Goal: Information Seeking & Learning: Learn about a topic

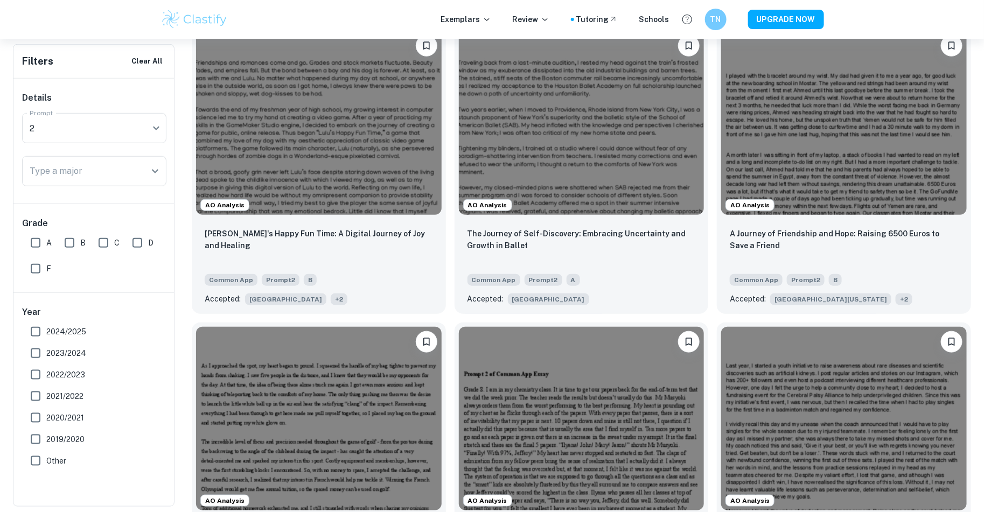
scroll to position [371, 0]
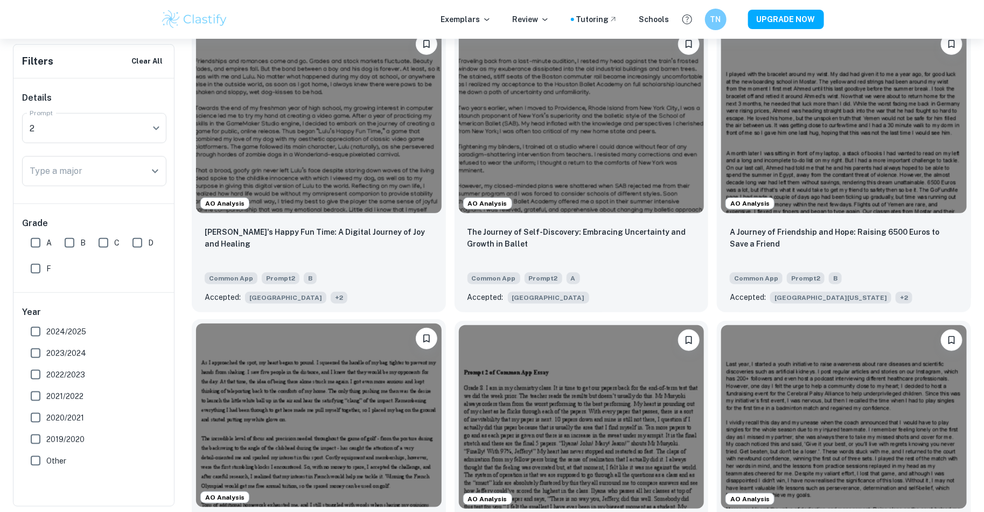
click at [350, 418] on img at bounding box center [319, 416] width 246 height 184
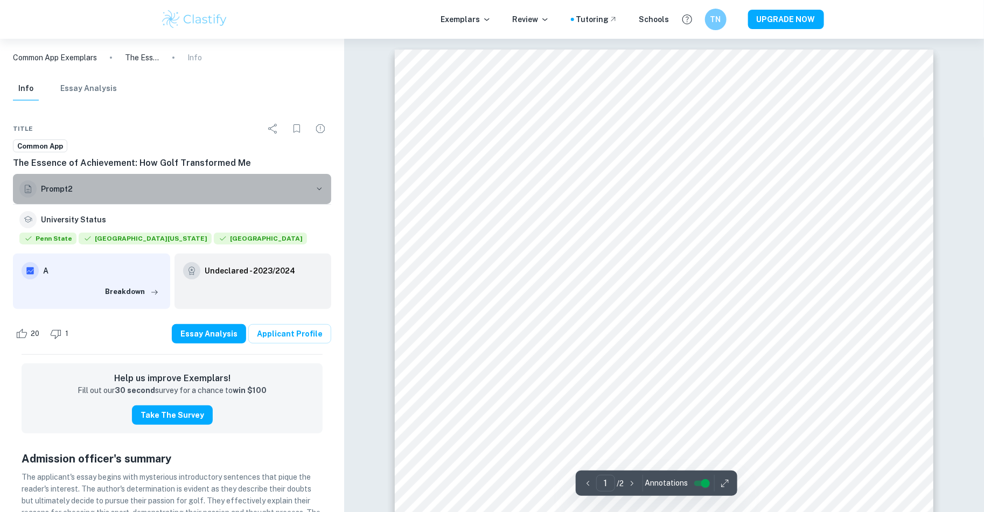
click at [325, 180] on button "Prompt 2" at bounding box center [172, 189] width 318 height 30
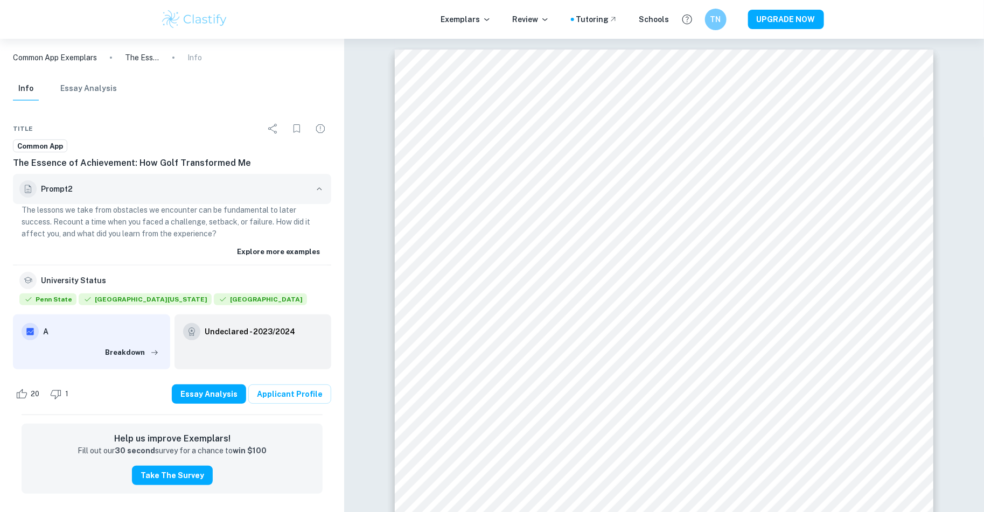
click at [325, 181] on button "Prompt 2" at bounding box center [172, 189] width 318 height 30
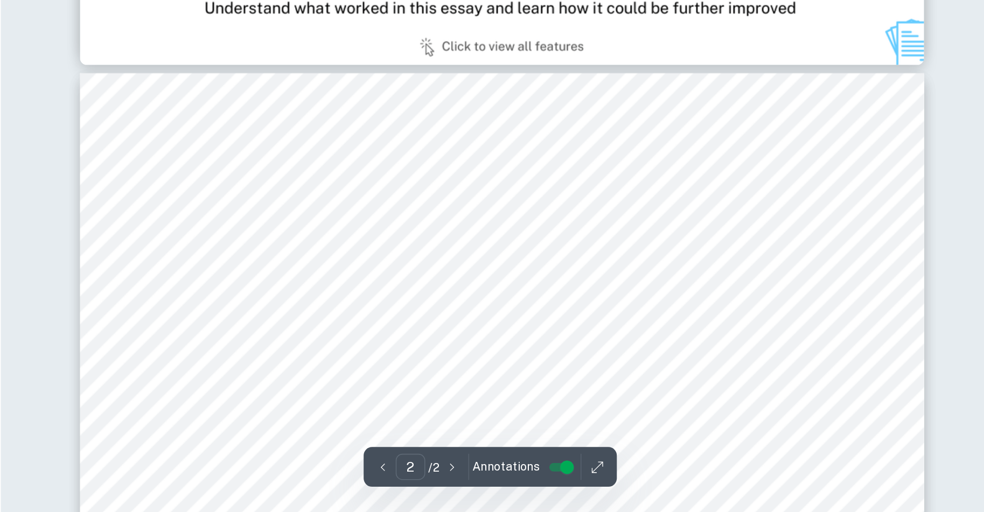
scroll to position [609, 0]
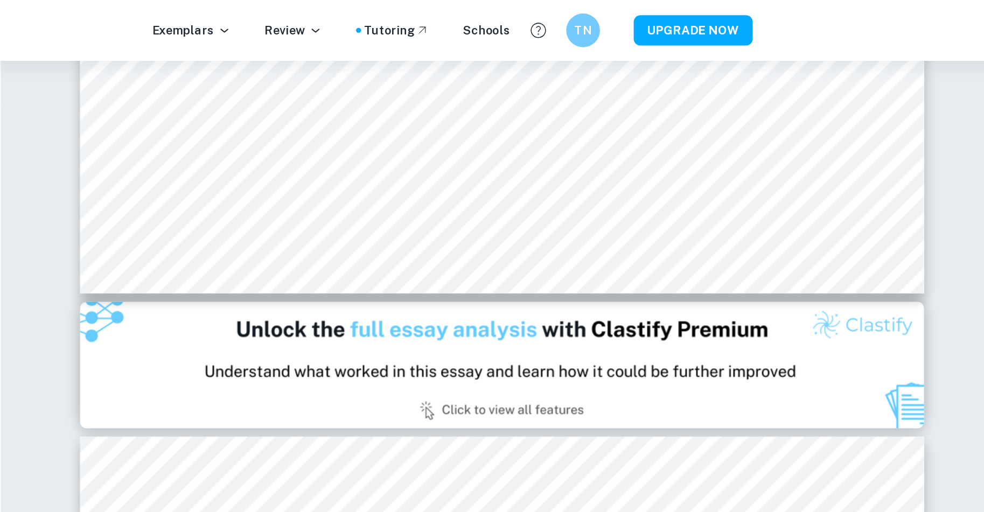
type input "1"
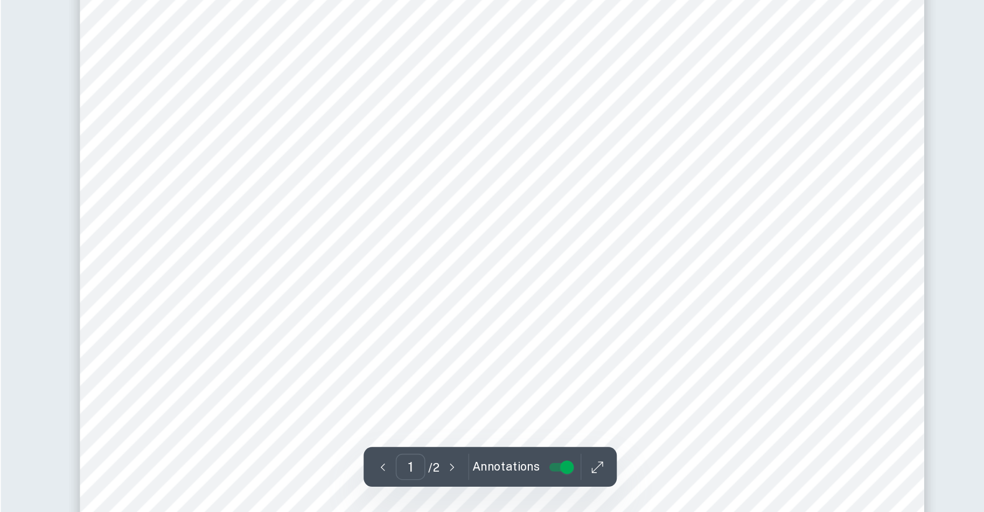
scroll to position [101, 0]
